Goal: Find specific page/section: Find specific page/section

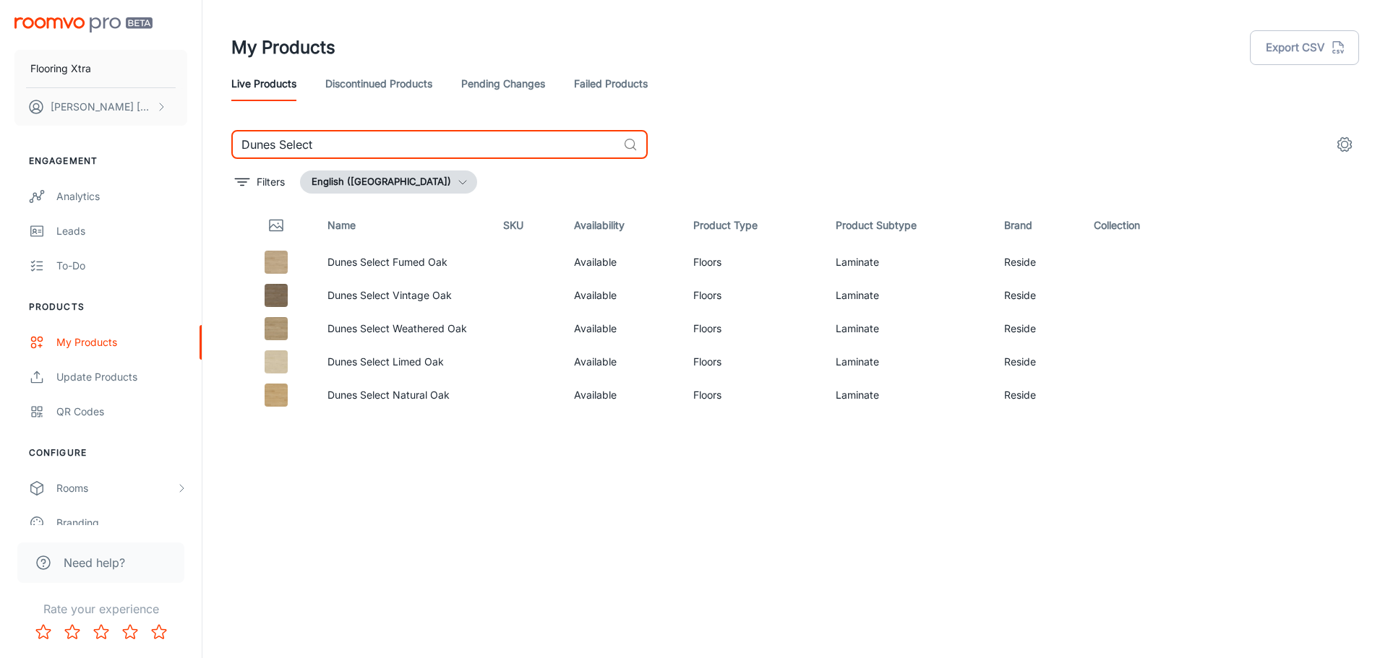
click at [328, 144] on input "Dunes Select" at bounding box center [424, 144] width 386 height 29
click at [328, 145] on input "Dunes Select" at bounding box center [424, 144] width 386 height 29
paste input "Terra Pure"
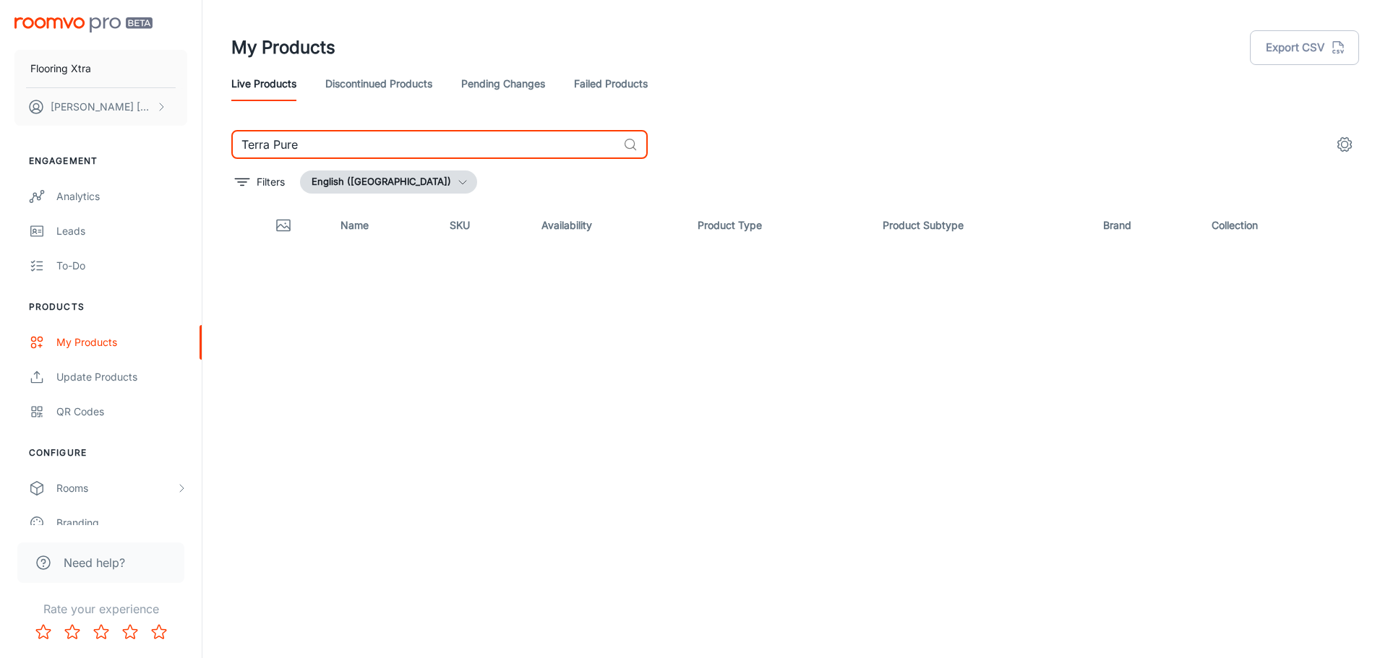
type input "Terra Pure"
click at [631, 74] on link "Failed Products" at bounding box center [611, 83] width 74 height 35
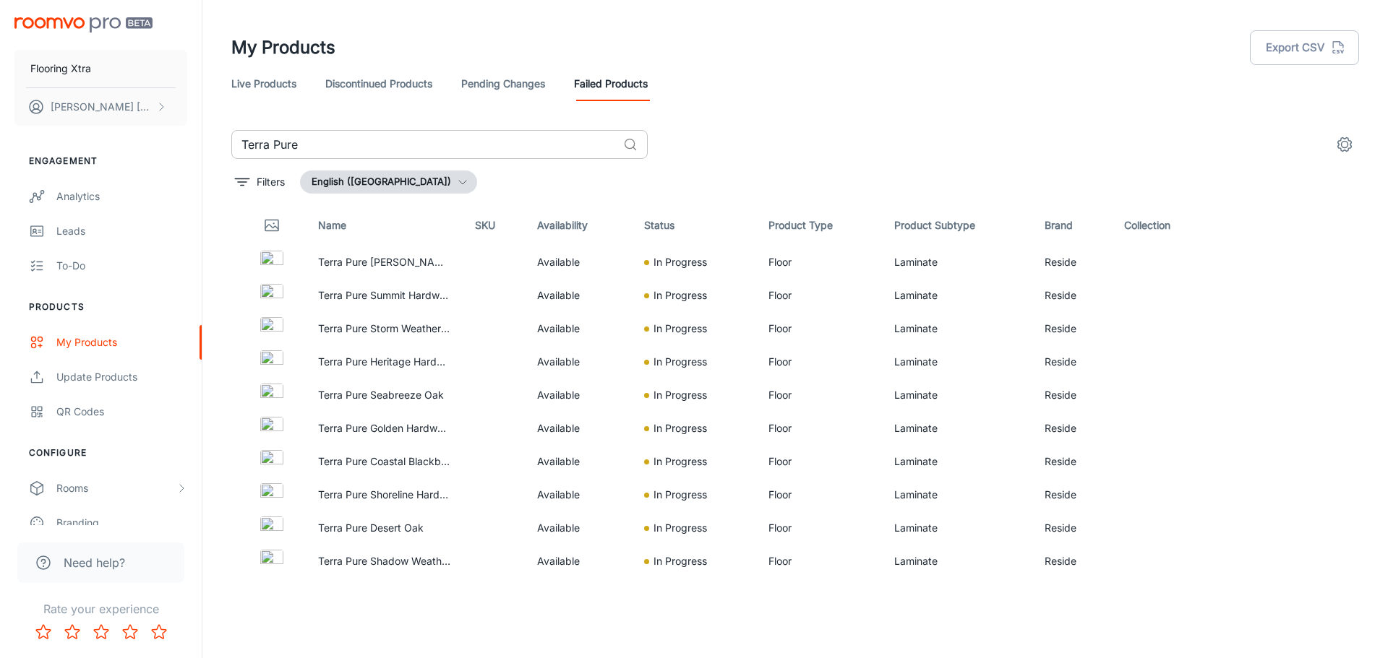
click at [436, 142] on input "Terra Pure" at bounding box center [424, 144] width 386 height 29
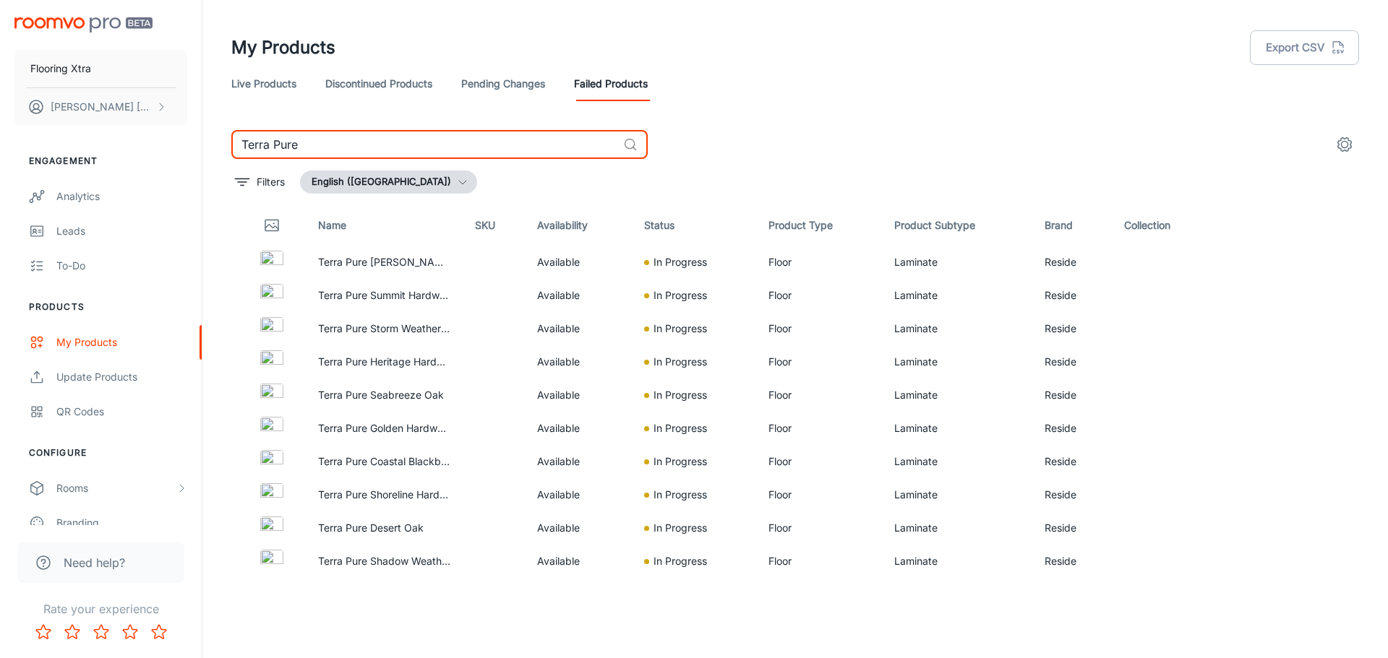
click at [436, 142] on input "Terra Pure" at bounding box center [424, 144] width 386 height 29
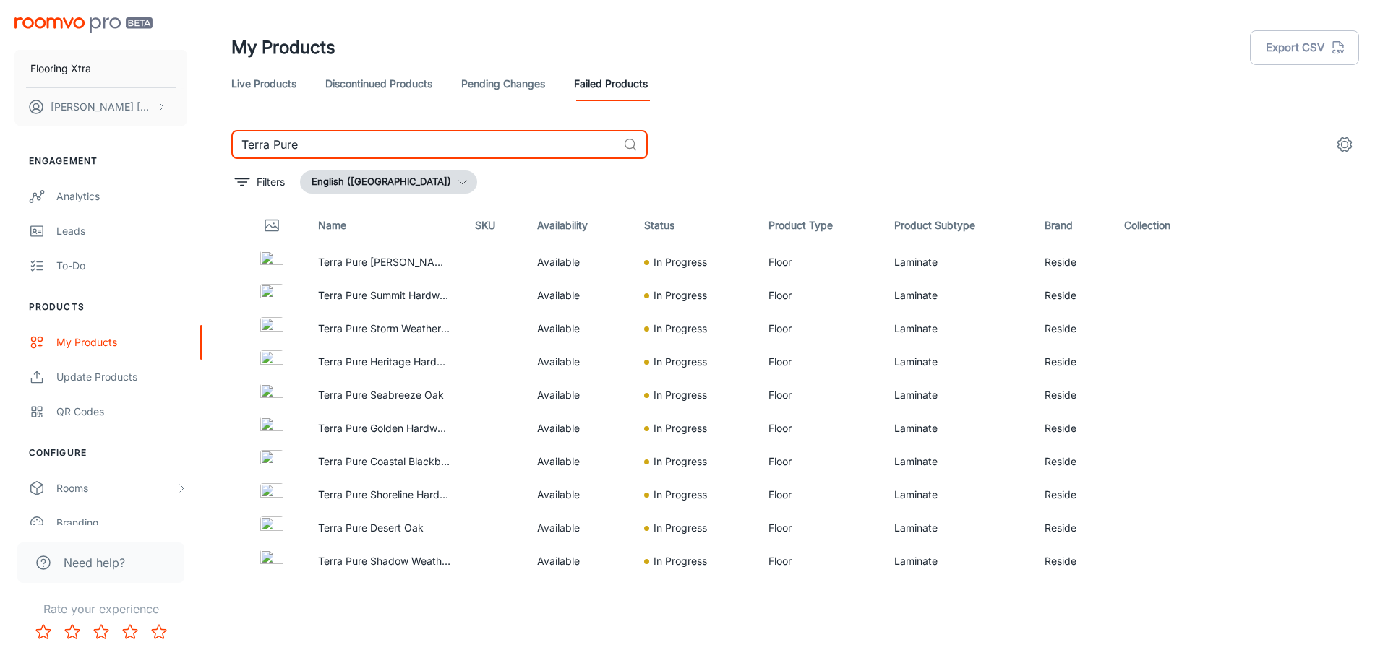
click at [436, 142] on input "Terra Pure" at bounding box center [424, 144] width 386 height 29
paste input "Oak Essentials"
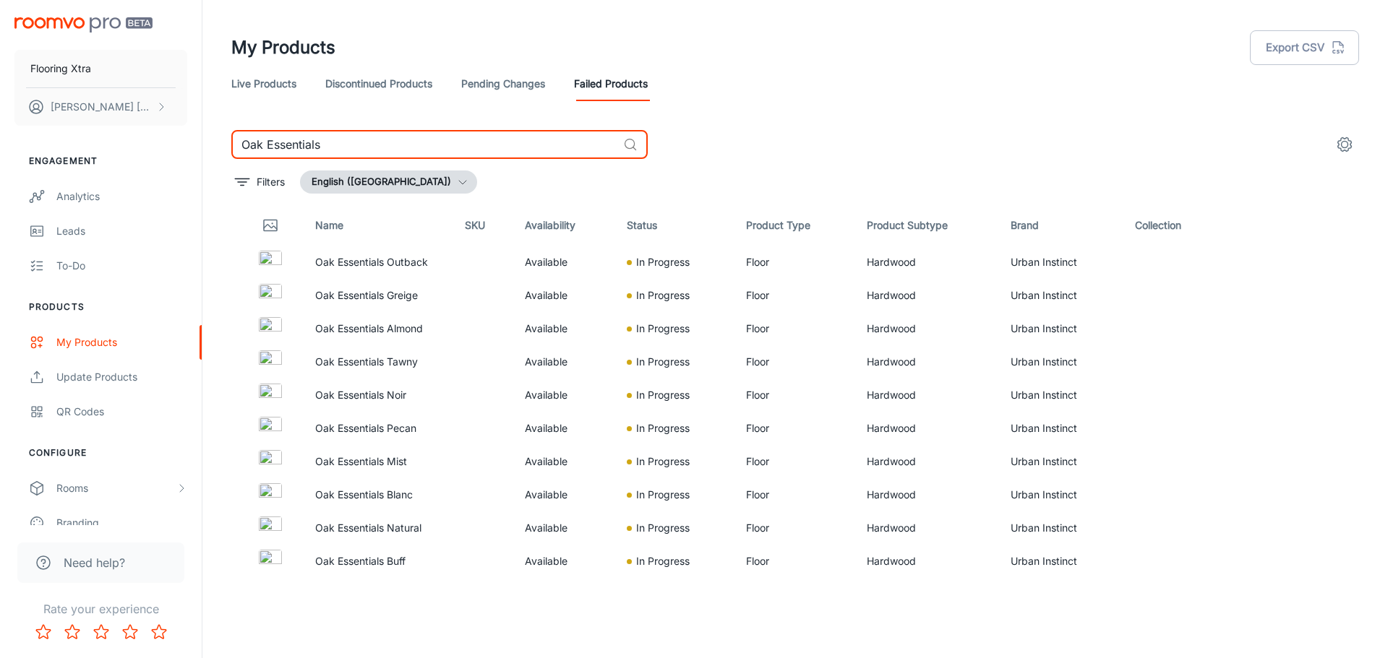
click at [395, 144] on input "Oak Essentials" at bounding box center [424, 144] width 386 height 29
paste input "Kokia"
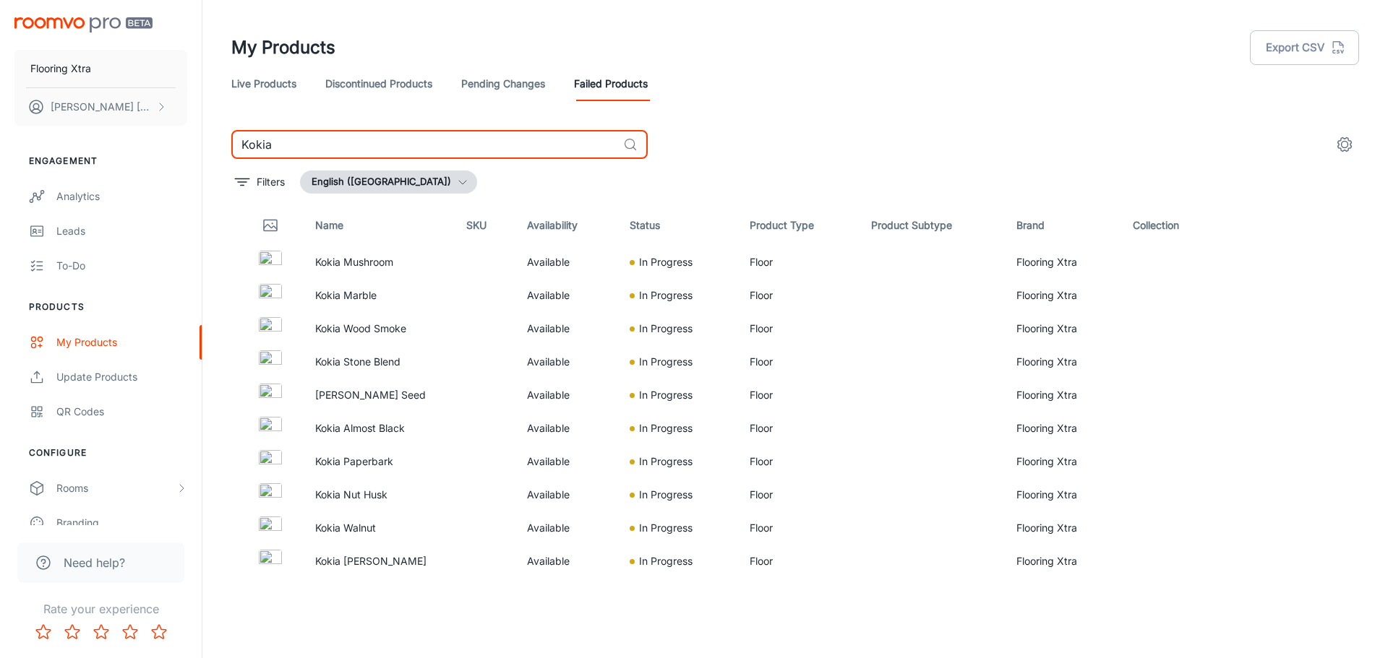
click at [396, 149] on input "Kokia" at bounding box center [424, 144] width 386 height 29
paste input "Bedarr"
type input "Bedarra"
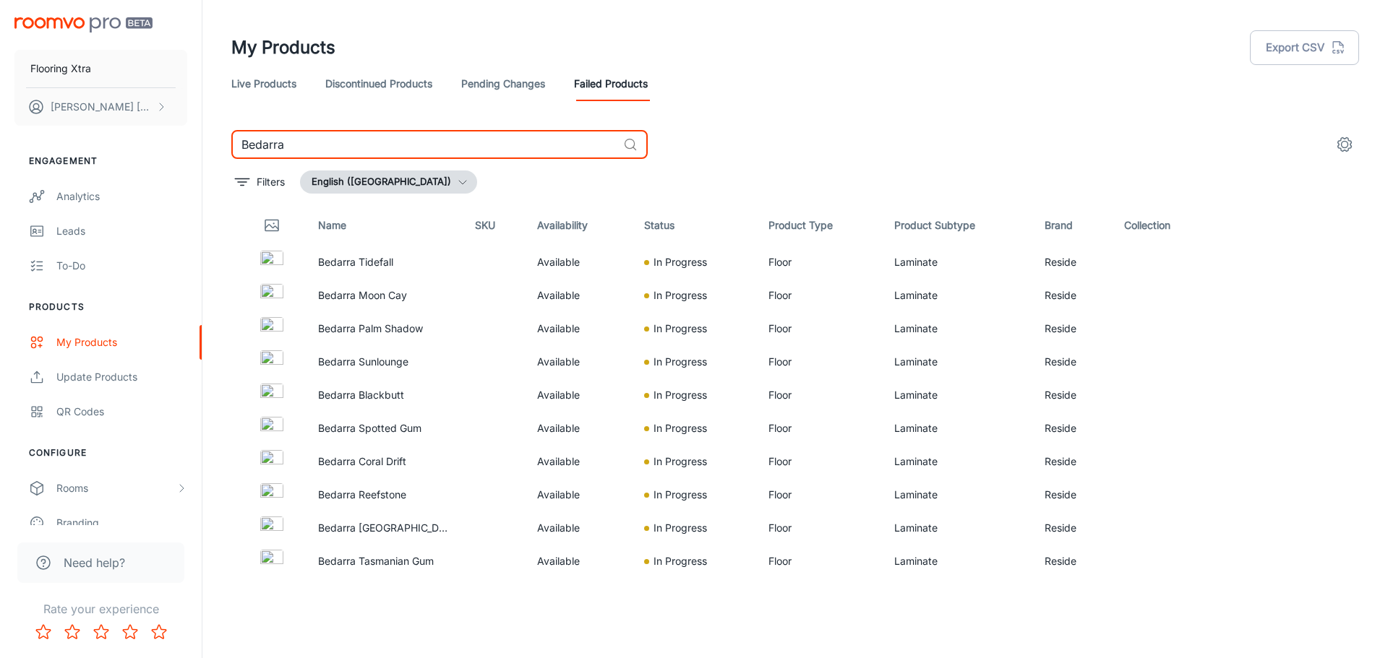
click at [289, 144] on input "Bedarra" at bounding box center [424, 144] width 386 height 29
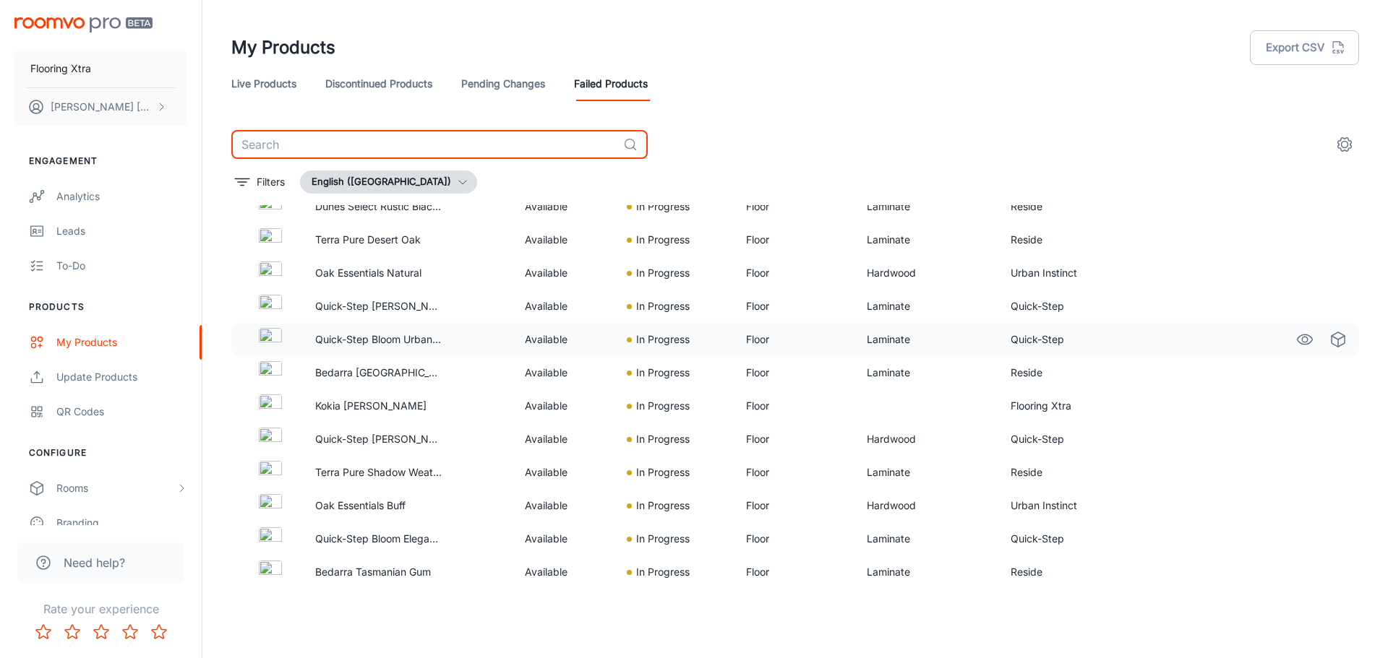
scroll to position [1851, 0]
click at [287, 87] on link "Live Products" at bounding box center [263, 83] width 65 height 35
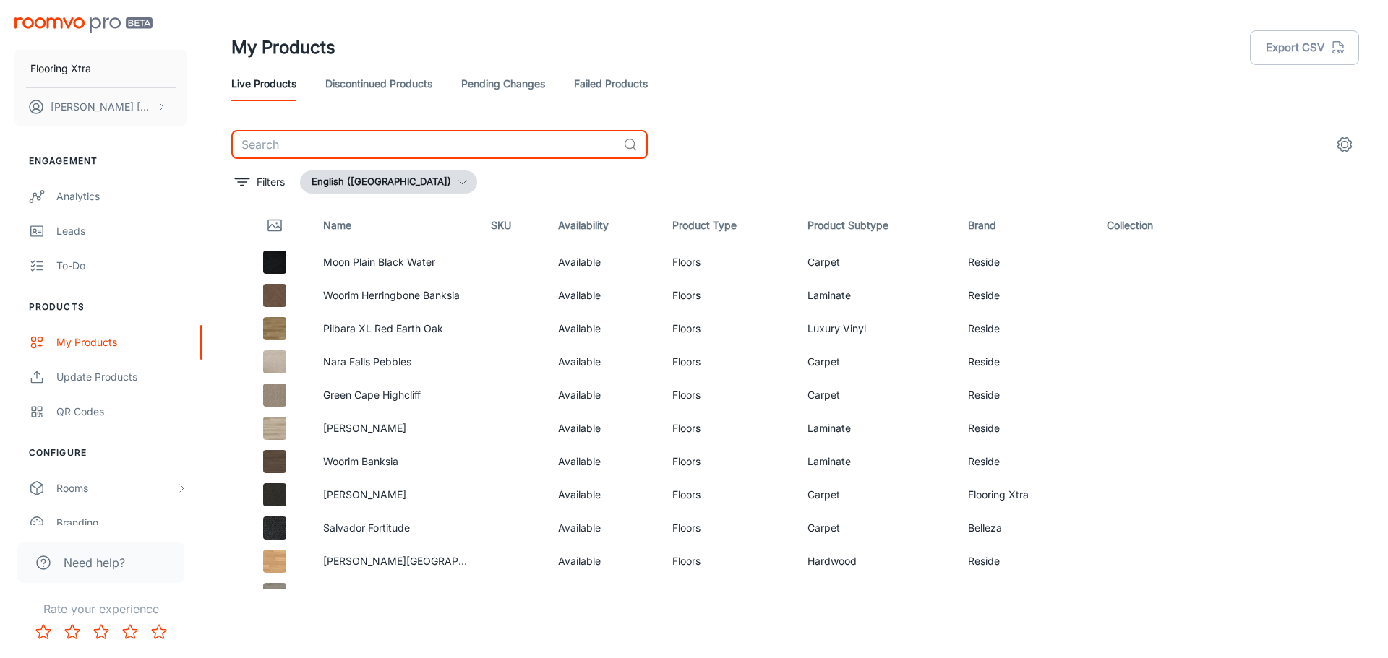
paste input "Bedarra"
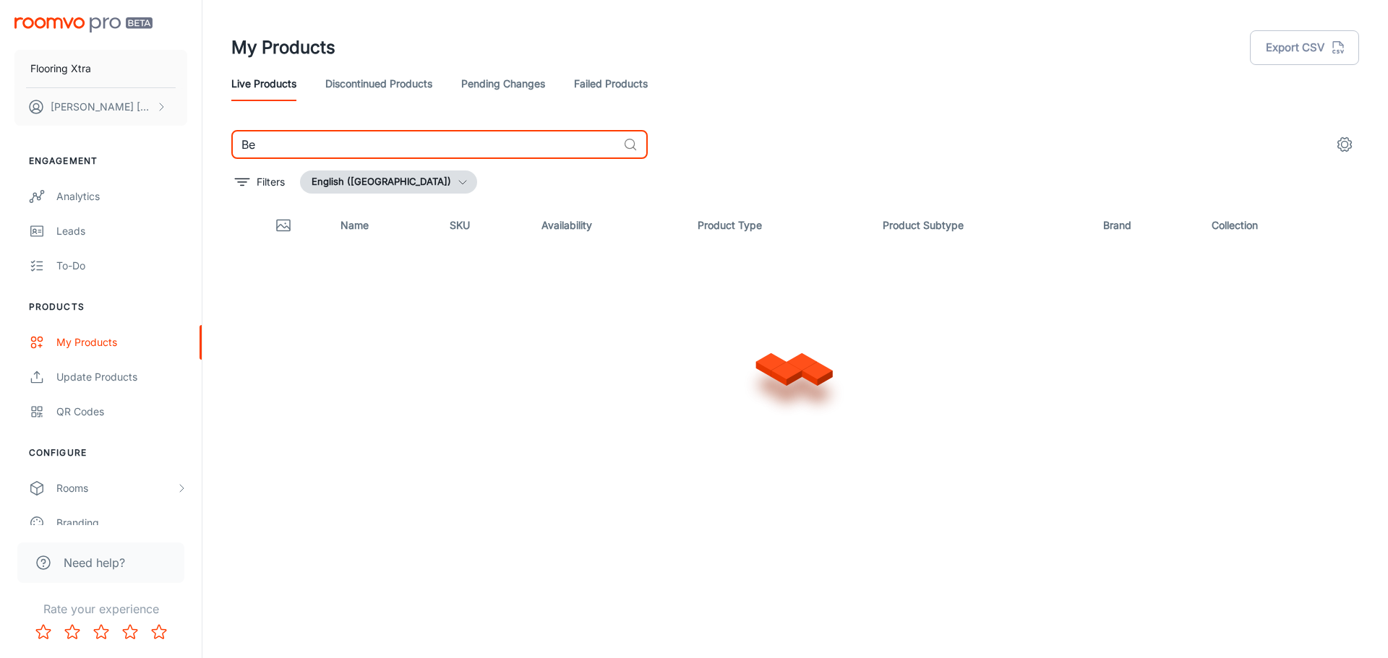
type input "B"
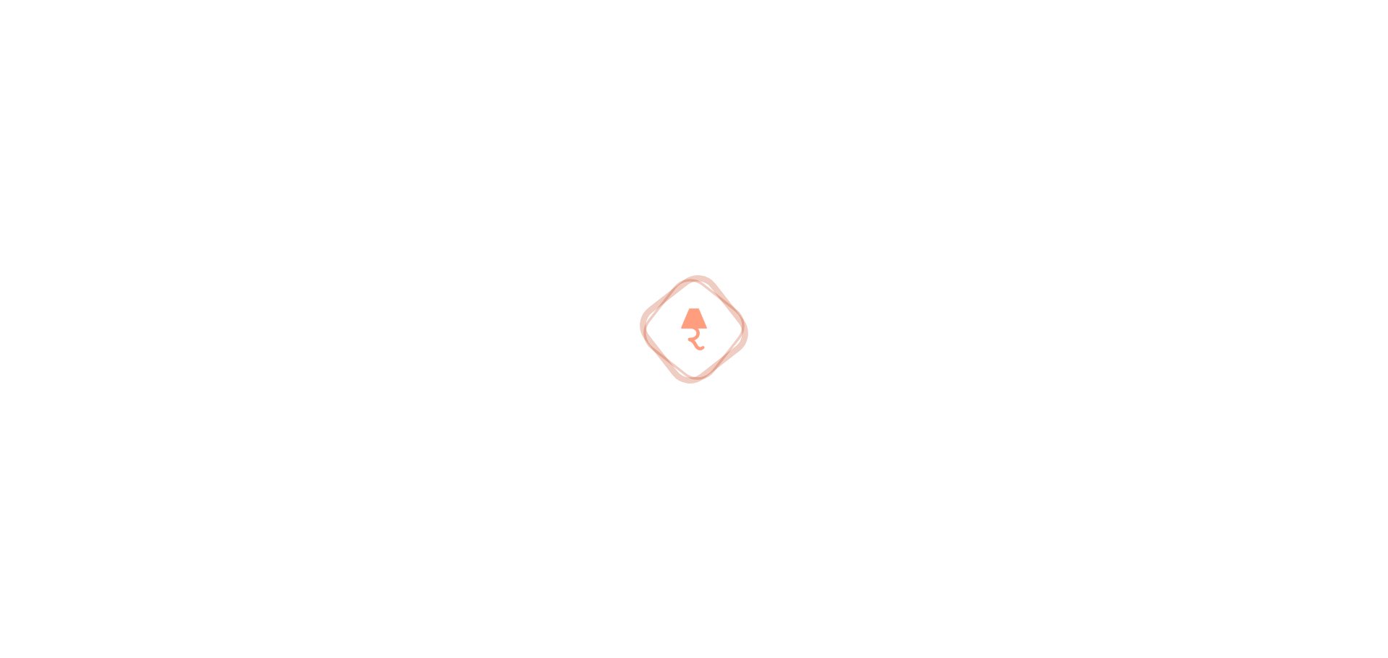
type input "o"
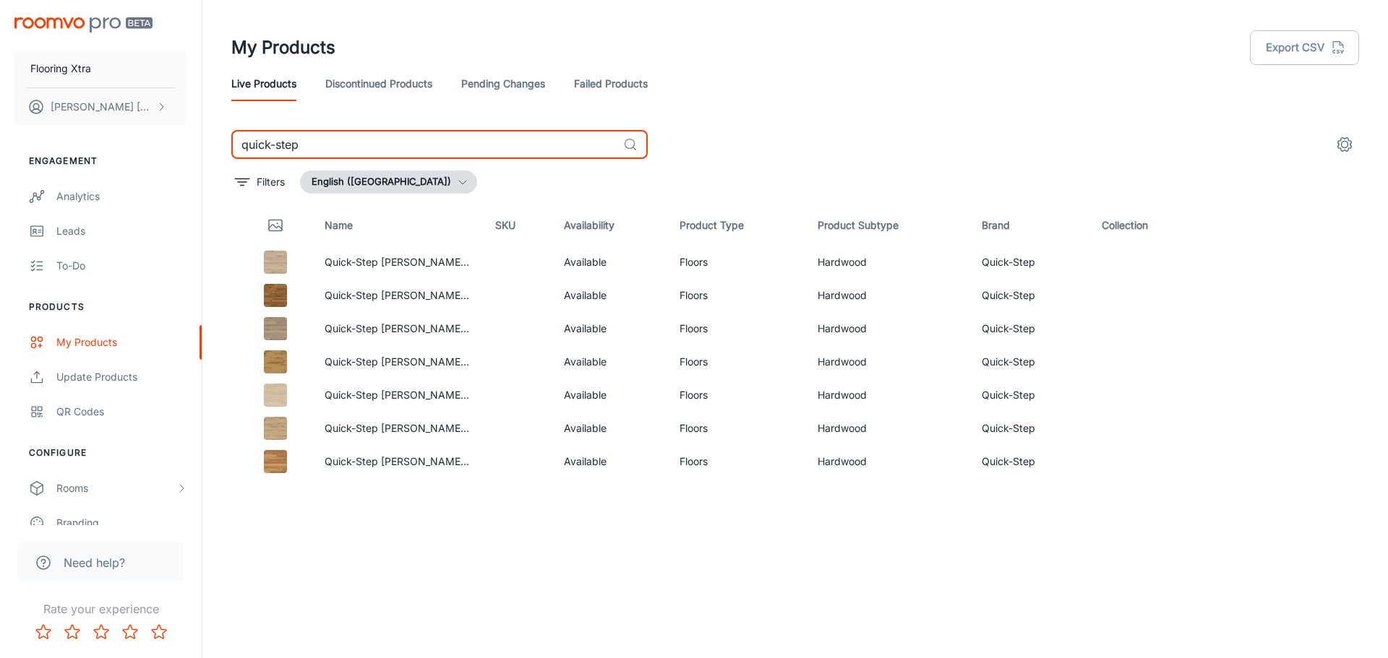
type input "quick-step"
click at [603, 80] on link "Failed Products" at bounding box center [611, 83] width 74 height 35
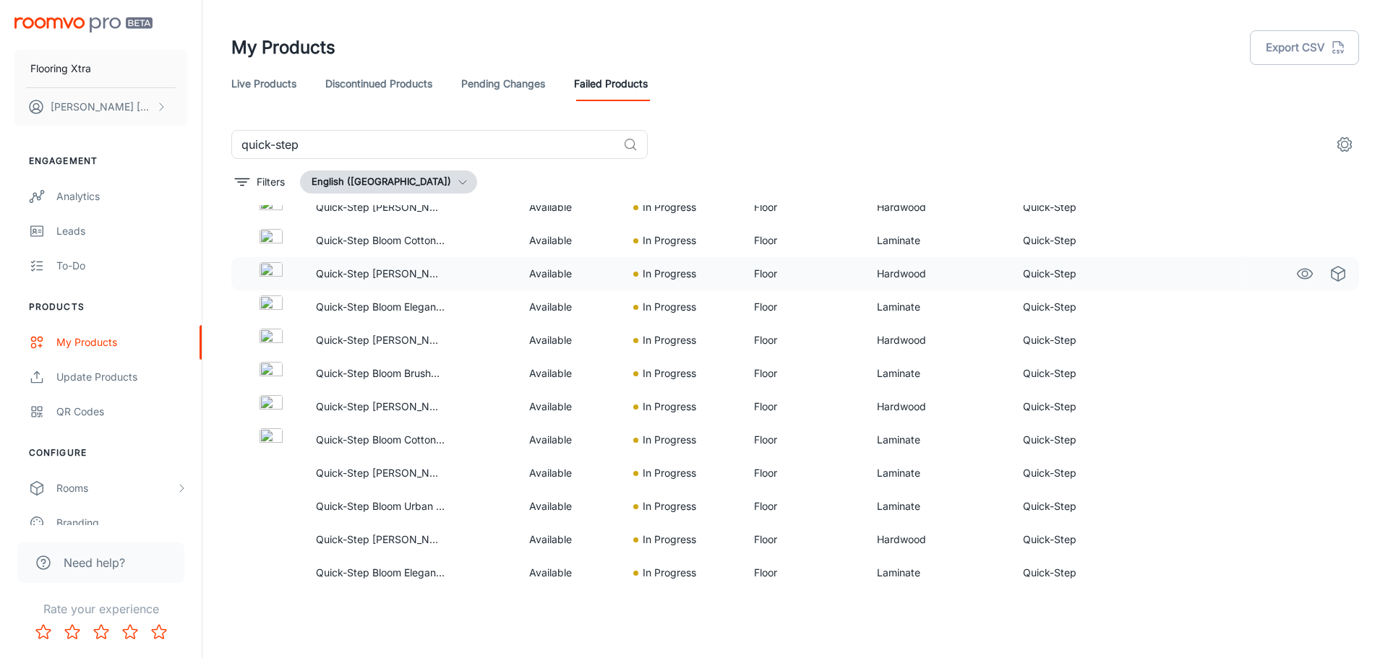
scroll to position [322, 0]
click at [441, 139] on input "quick-step" at bounding box center [424, 144] width 386 height 29
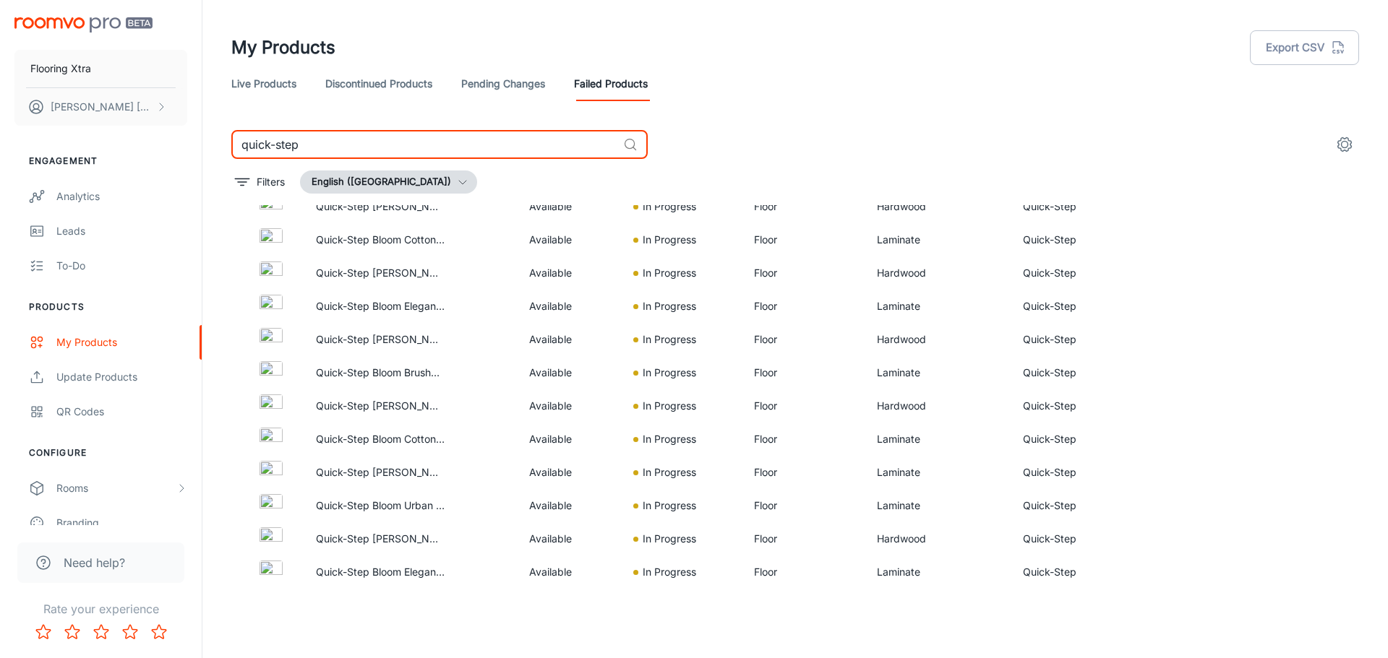
click at [441, 139] on input "quick-step" at bounding box center [424, 144] width 386 height 29
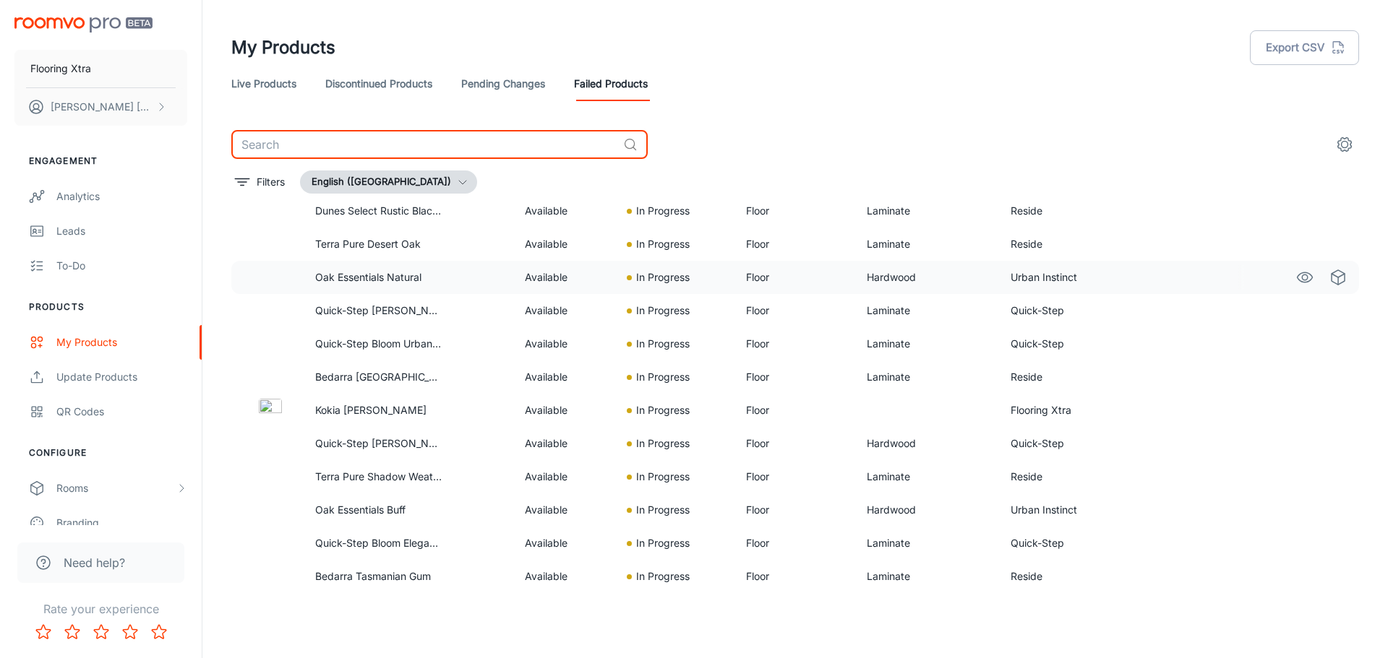
scroll to position [1634, 0]
